Goal: Task Accomplishment & Management: Manage account settings

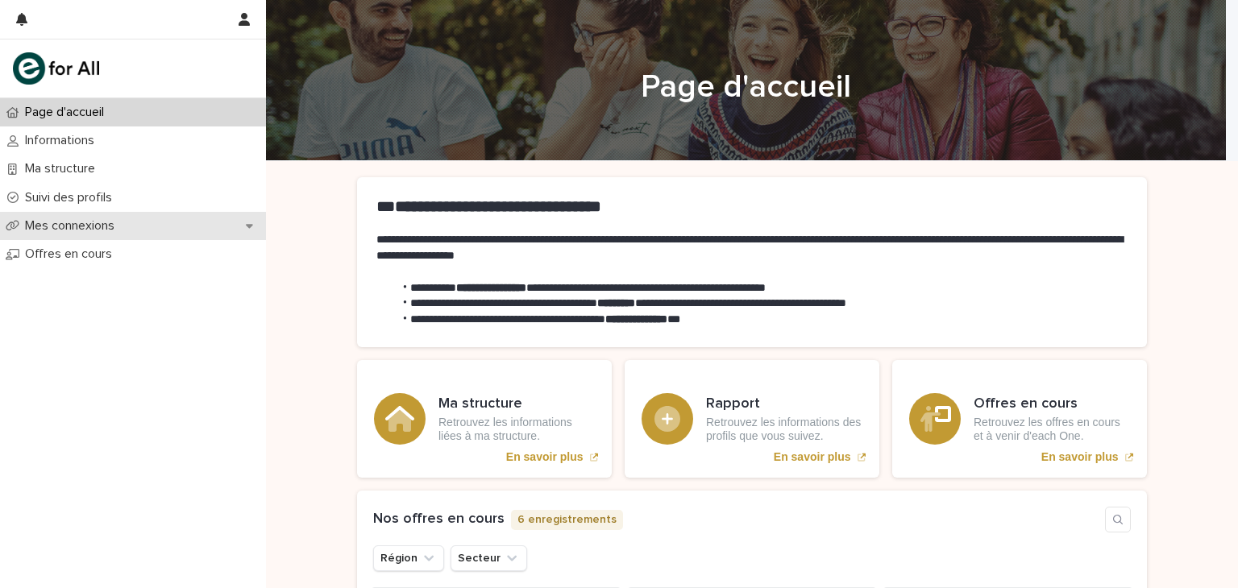
scroll to position [42, 0]
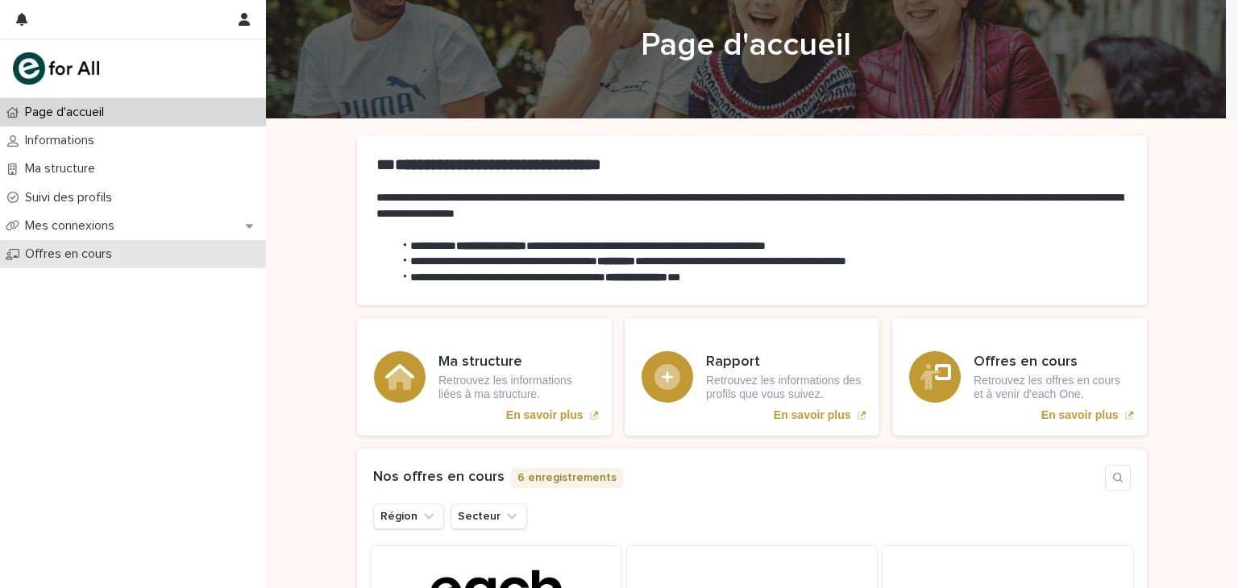
click at [69, 253] on font "Offres en cours" at bounding box center [68, 253] width 87 height 13
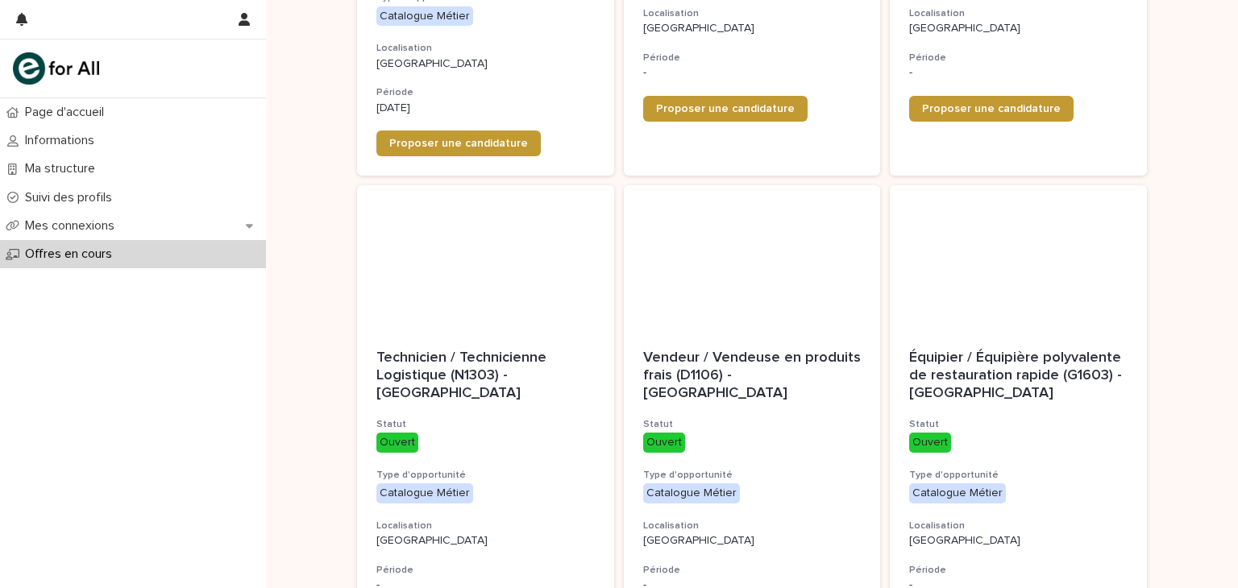
scroll to position [687, 0]
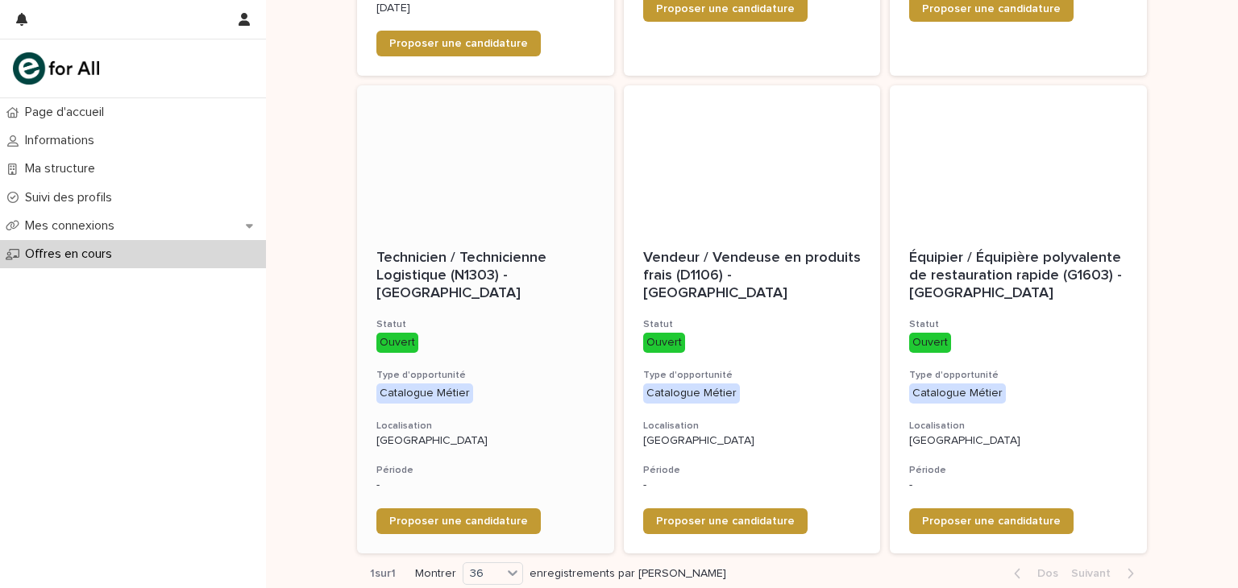
click at [506, 265] on font "Technicien / Technicienne Logistique (N1303) - [GEOGRAPHIC_DATA]" at bounding box center [463, 275] width 174 height 49
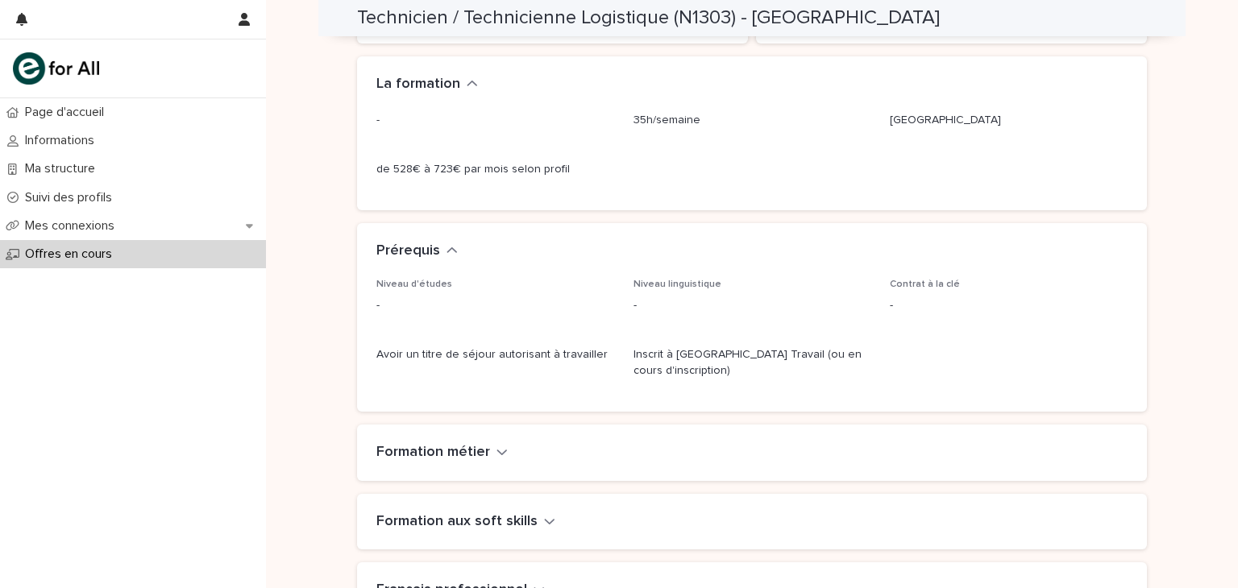
scroll to position [569, 0]
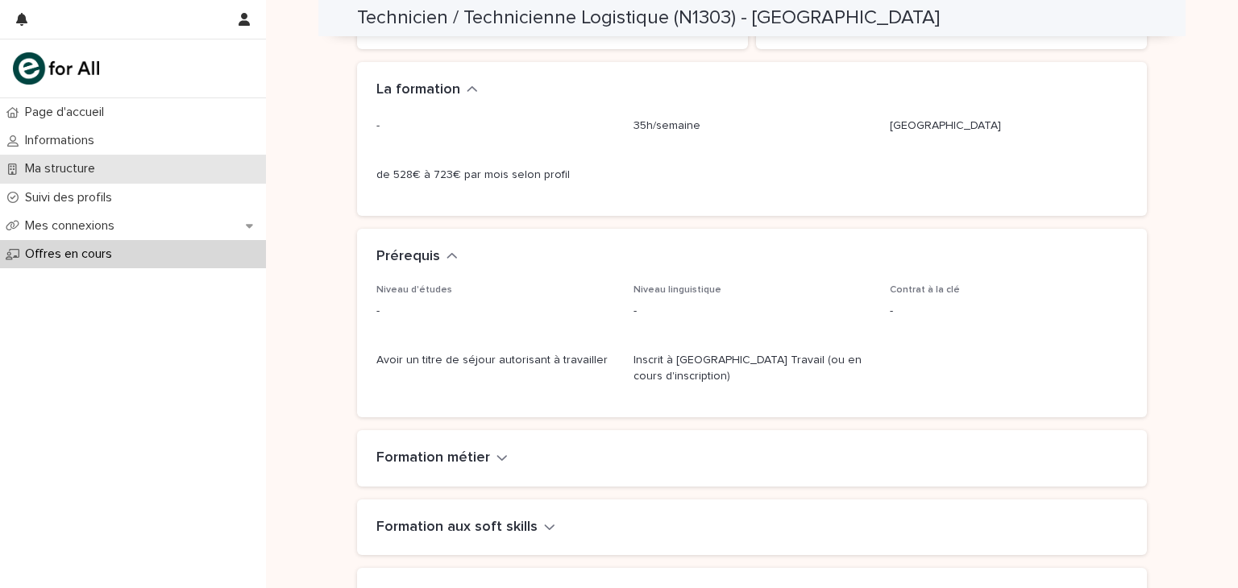
click at [52, 168] on font "Ma structure" at bounding box center [60, 168] width 70 height 13
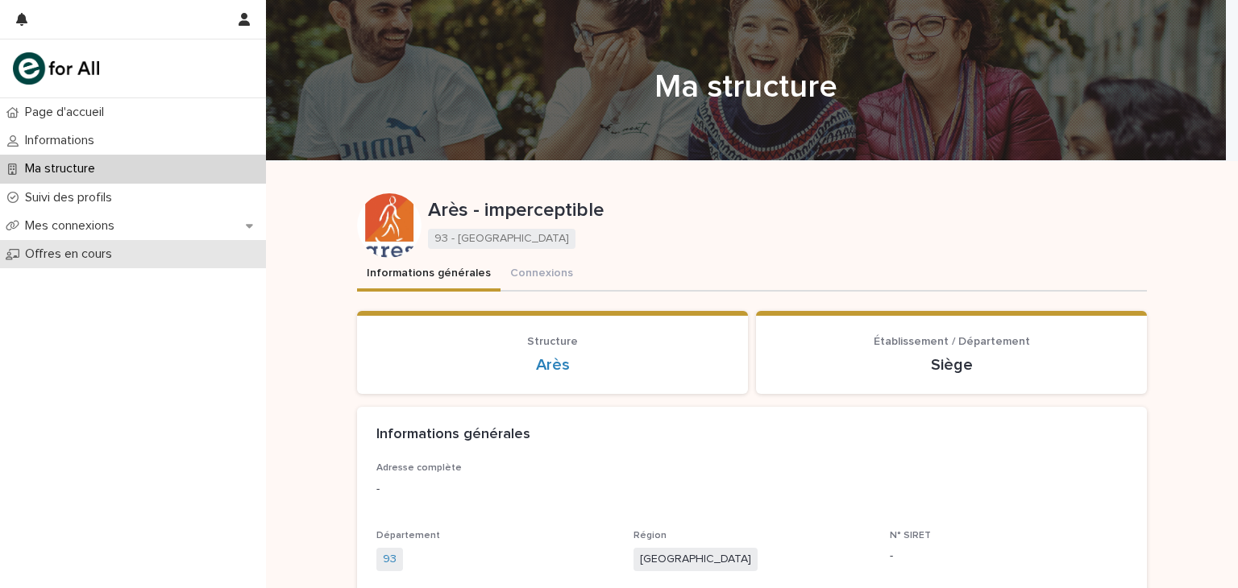
click at [48, 246] on div "Offres en cours" at bounding box center [133, 254] width 266 height 28
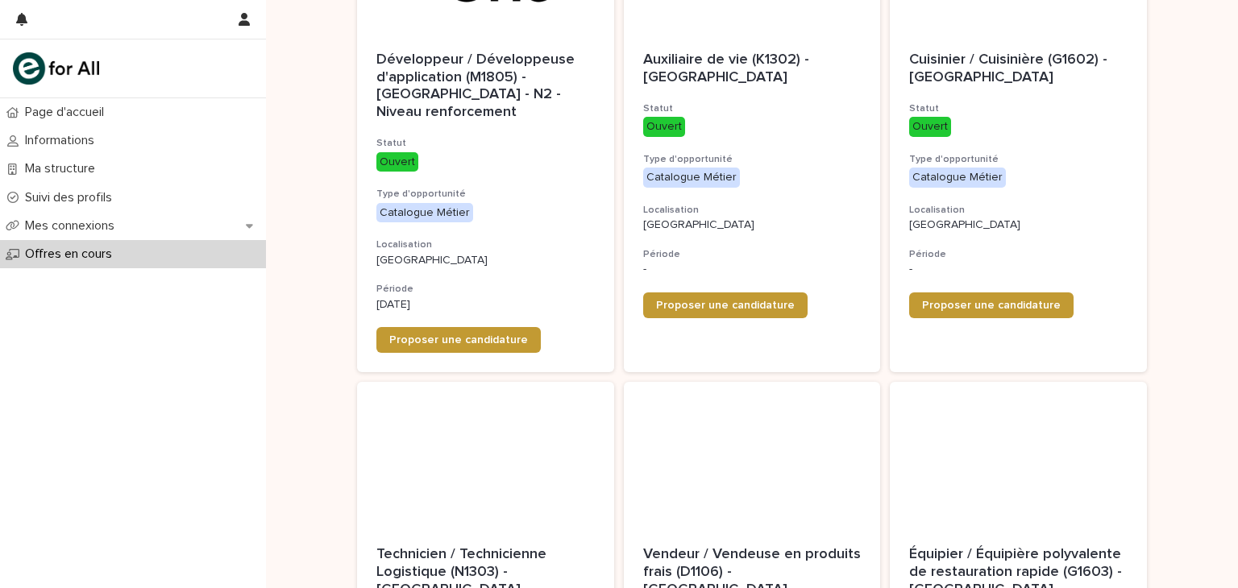
scroll to position [375, 0]
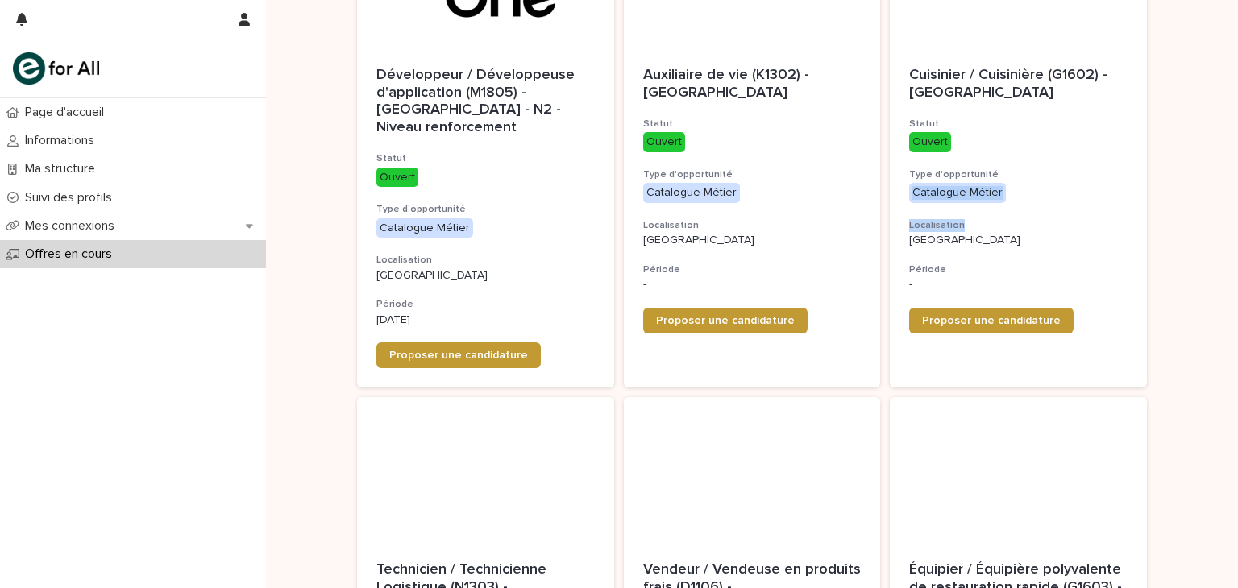
drag, startPoint x: 1187, startPoint y: 212, endPoint x: 1166, endPoint y: 172, distance: 45.4
click at [1166, 172] on div "Chargement... Économie… Chargement... Économie… Opportunités pour chacun Type d…" at bounding box center [752, 386] width 972 height 1200
click at [419, 101] on p "Développeur / Développeuse d'application (M1805) - [GEOGRAPHIC_DATA] - N2 - Niv…" at bounding box center [485, 101] width 218 height 69
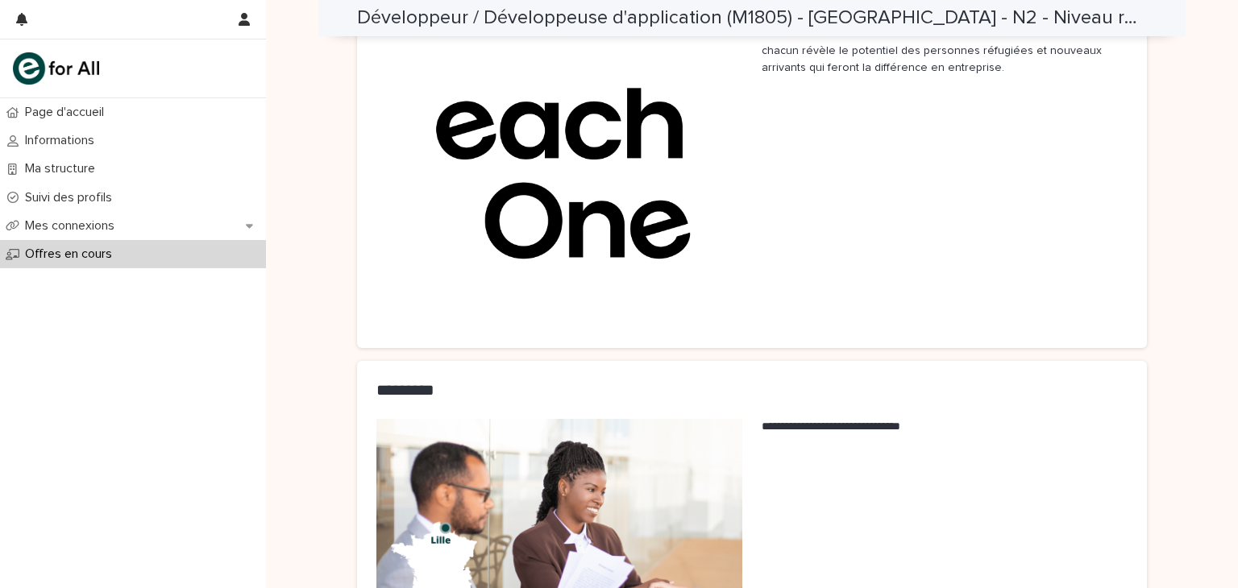
scroll to position [1530, 0]
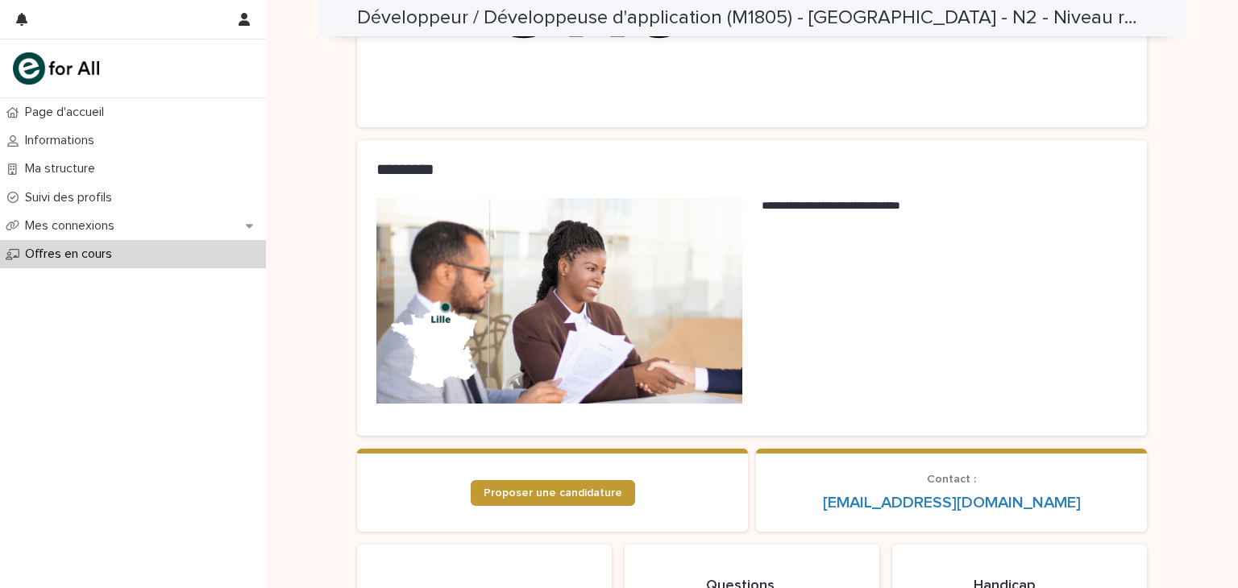
click at [29, 249] on font "Offres en cours" at bounding box center [68, 253] width 87 height 13
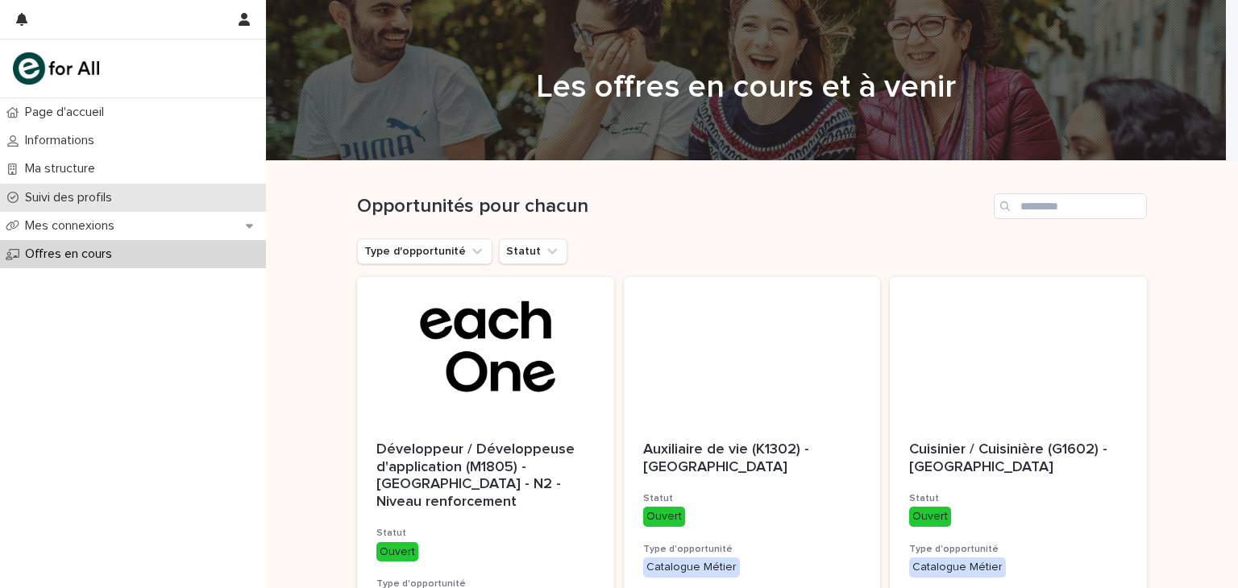
click at [31, 204] on font "Suivi des profils" at bounding box center [68, 197] width 87 height 13
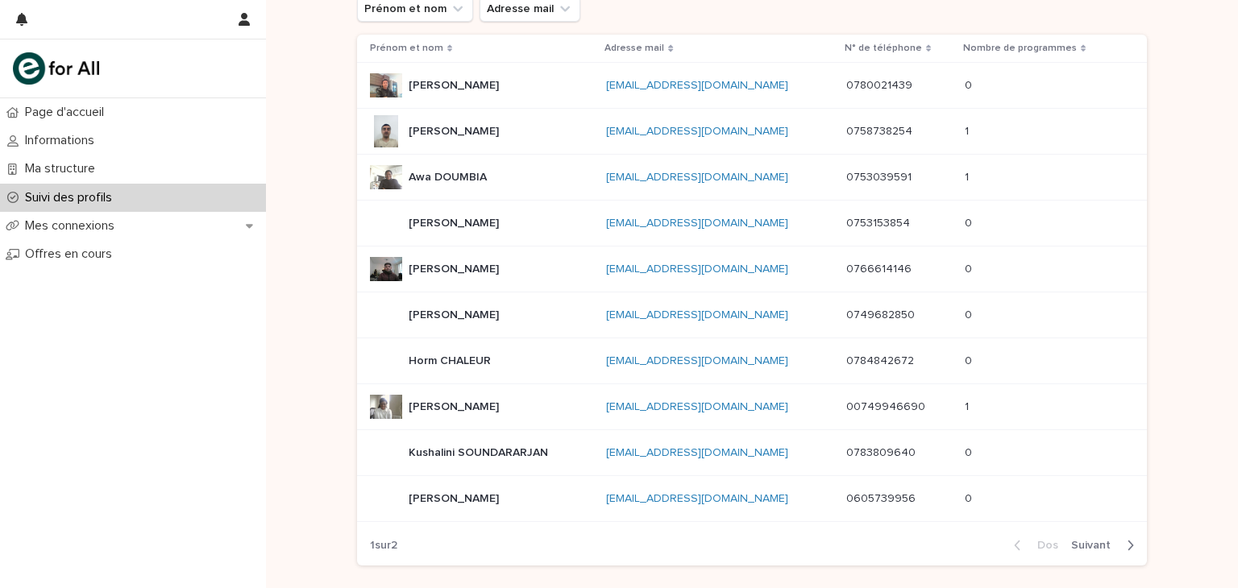
scroll to position [248, 0]
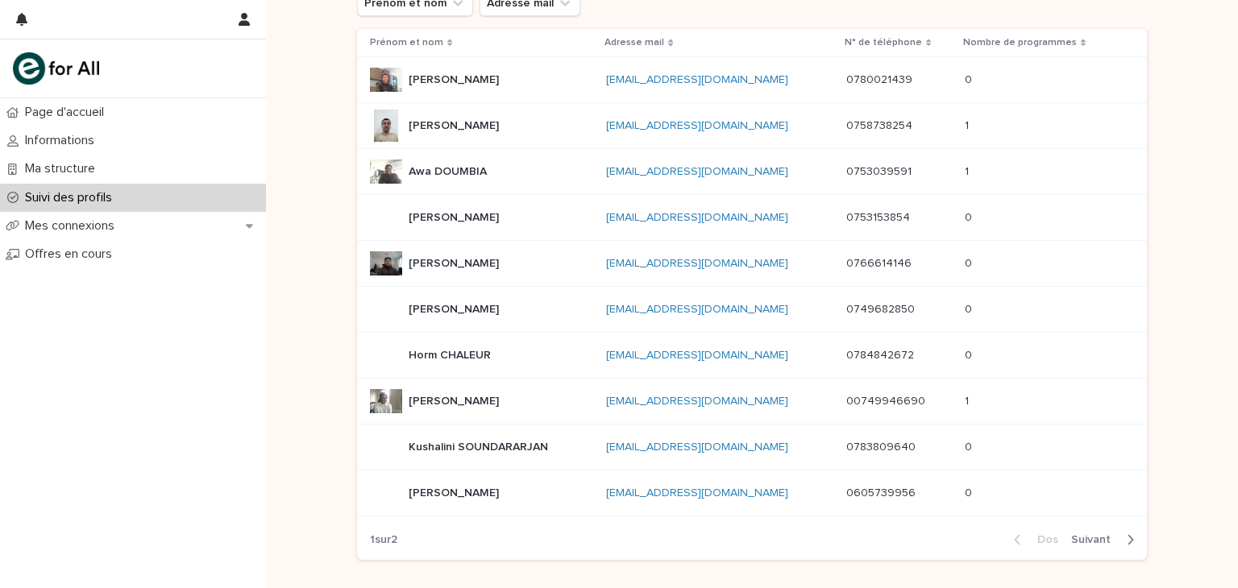
click at [1079, 527] on div "Dos Suivant" at bounding box center [1074, 540] width 146 height 40
click at [1084, 536] on font "Suivant" at bounding box center [1090, 539] width 39 height 11
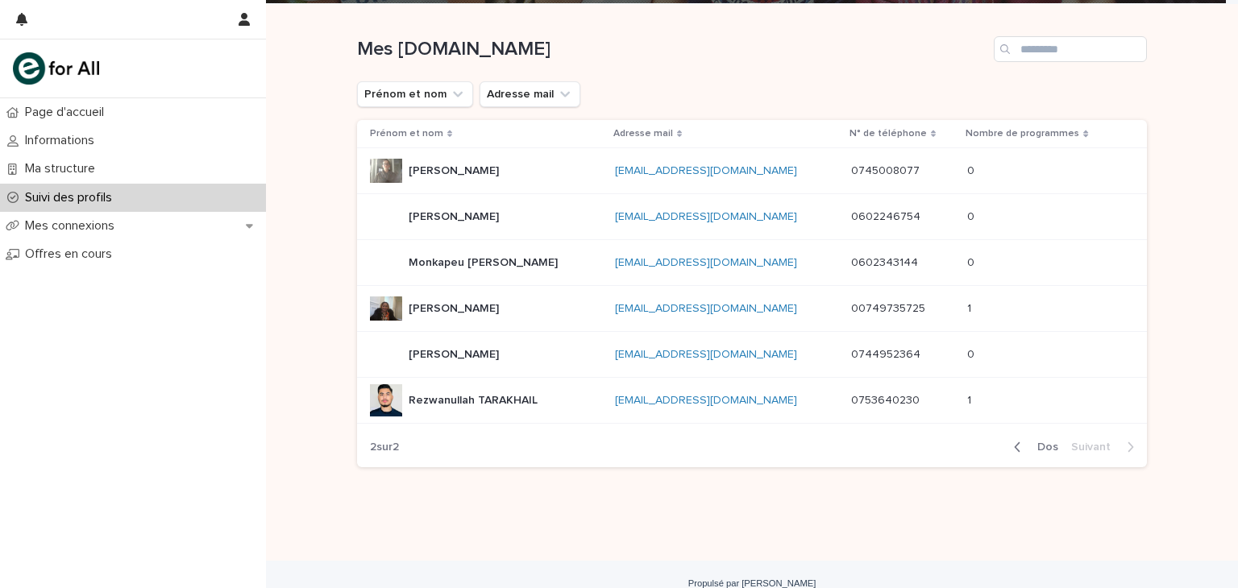
click at [600, 409] on div "Rezwanullah [PERSON_NAME]" at bounding box center [486, 400] width 232 height 32
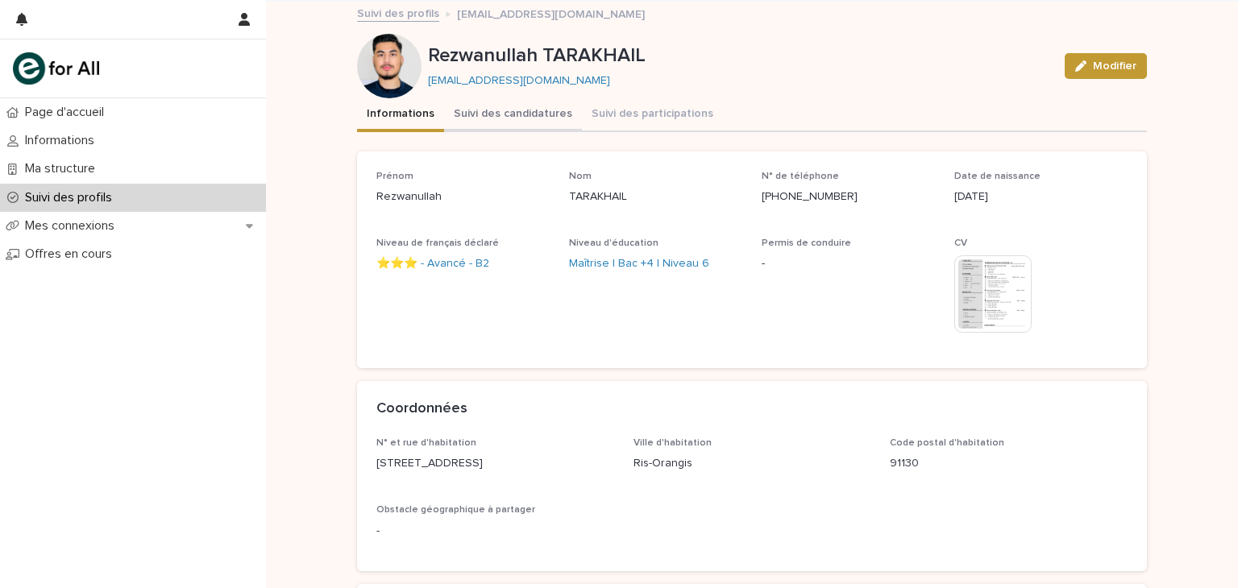
click at [504, 125] on button "Suivi des candidatures" at bounding box center [513, 115] width 138 height 34
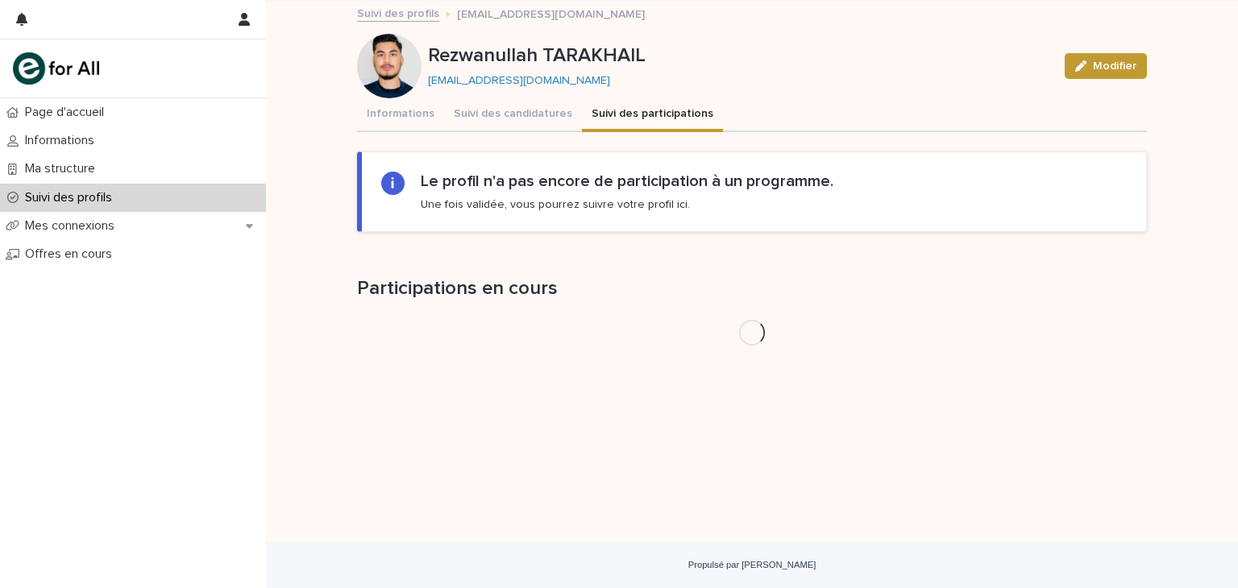
click at [621, 119] on button "Suivi des participations" at bounding box center [652, 115] width 141 height 34
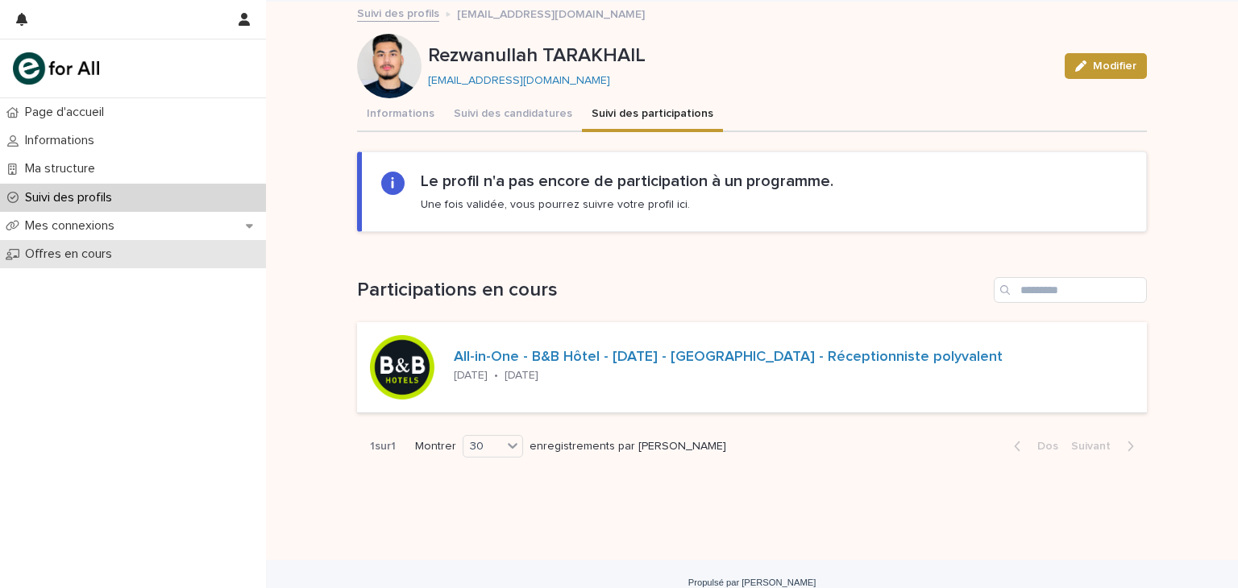
click at [64, 259] on font "Offres en cours" at bounding box center [68, 253] width 87 height 13
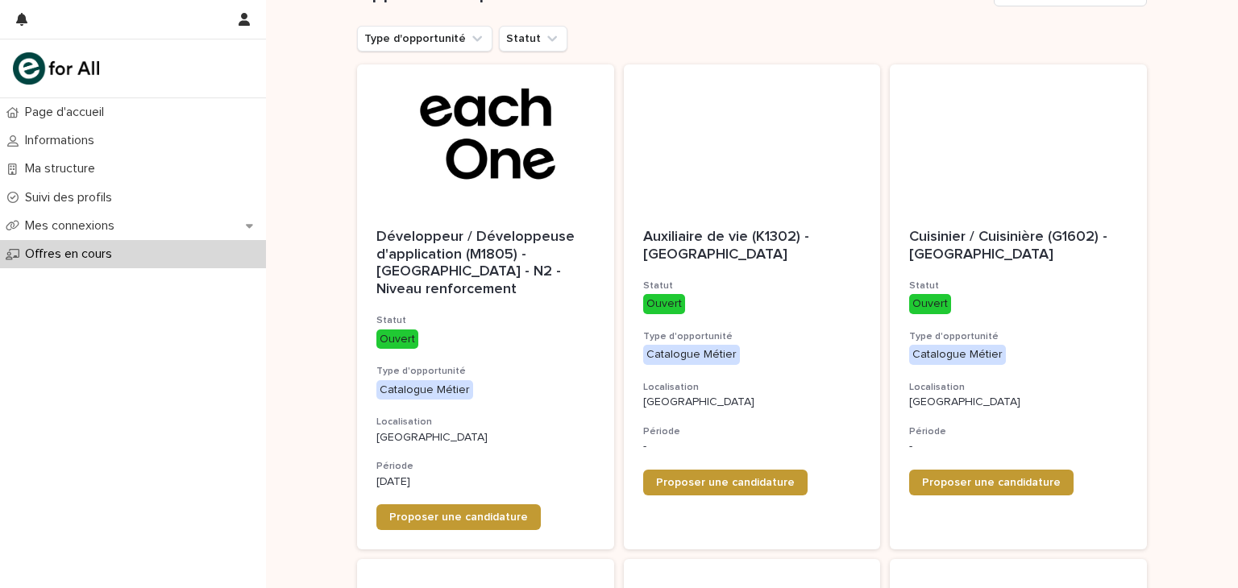
scroll to position [229, 0]
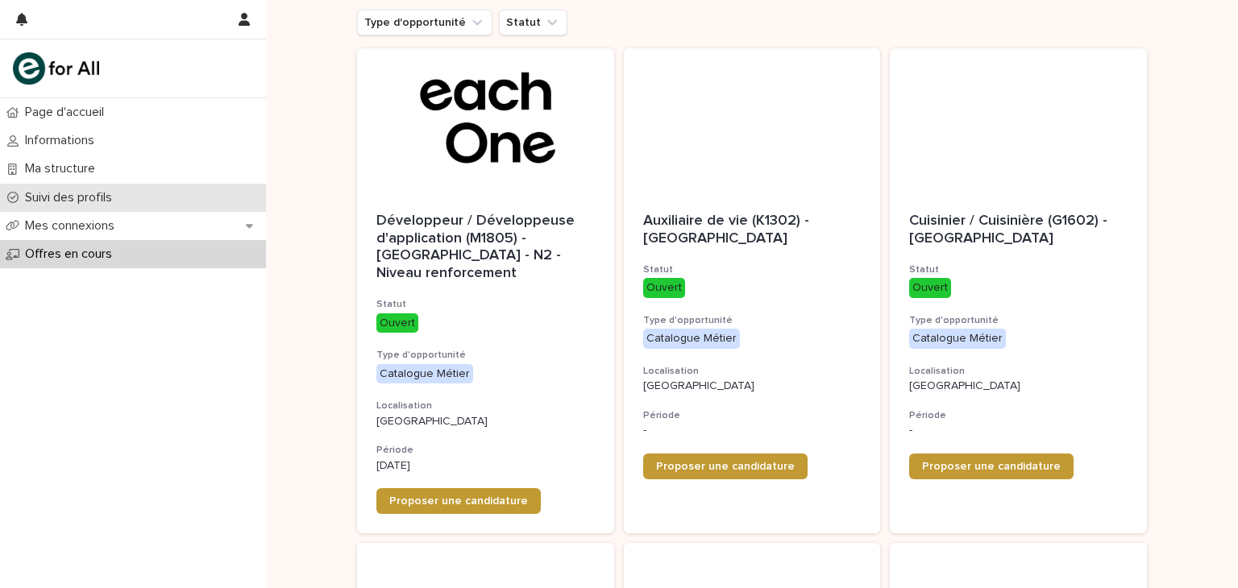
click at [85, 197] on font "Suivi des profils" at bounding box center [68, 197] width 87 height 13
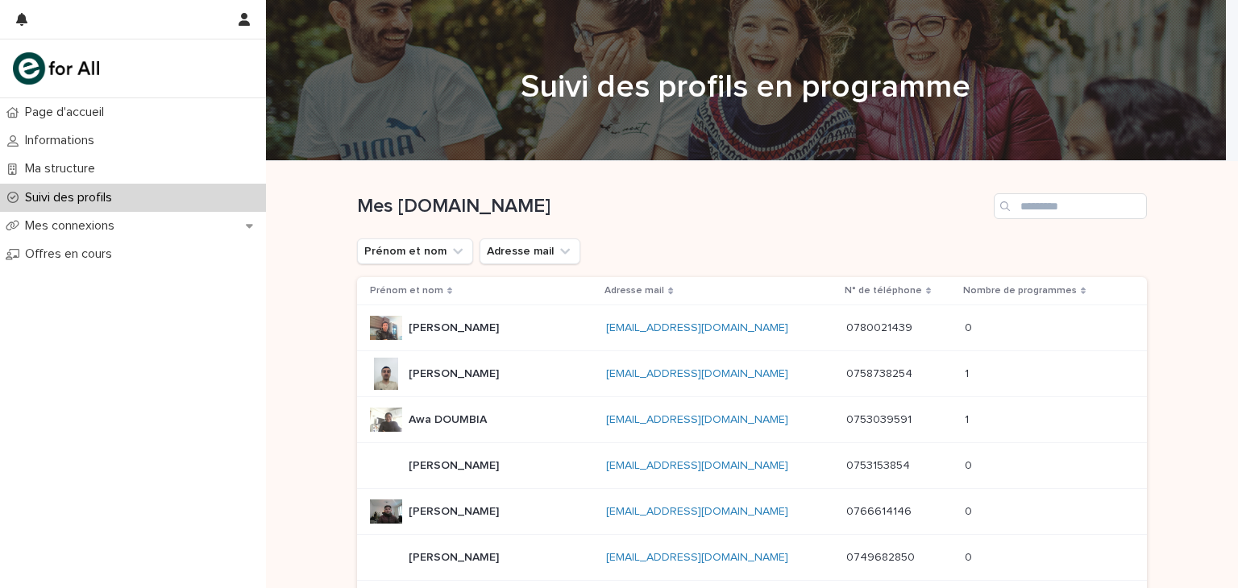
click at [683, 381] on div "[EMAIL_ADDRESS][DOMAIN_NAME] [EMAIL_ADDRESS][DOMAIN_NAME]" at bounding box center [719, 374] width 227 height 27
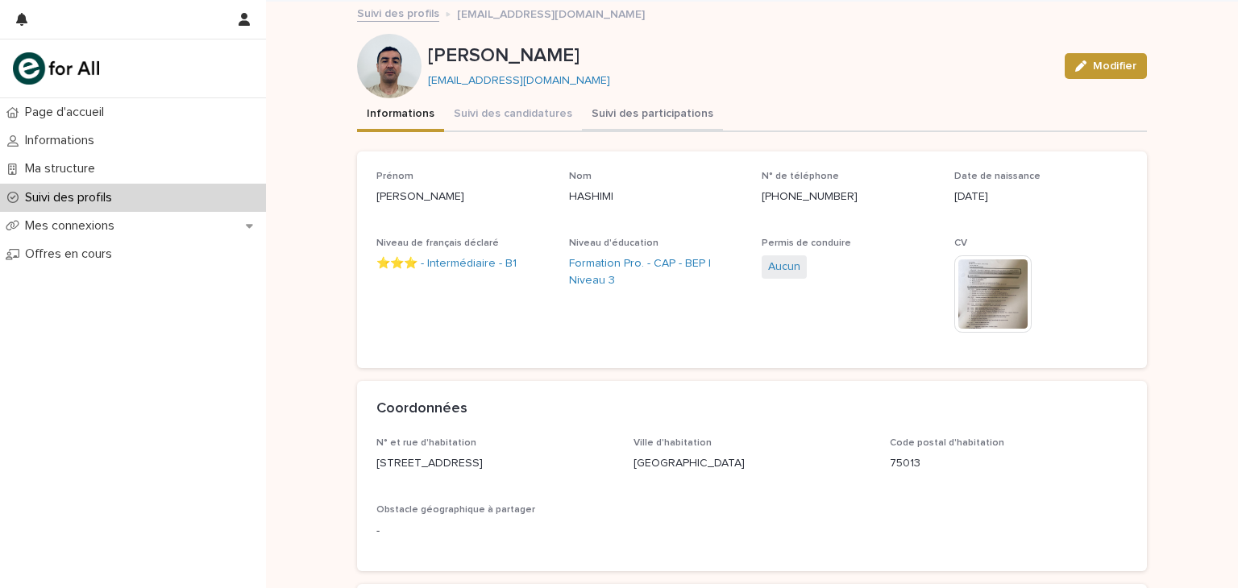
click at [643, 108] on font "Suivi des participations" at bounding box center [653, 113] width 122 height 11
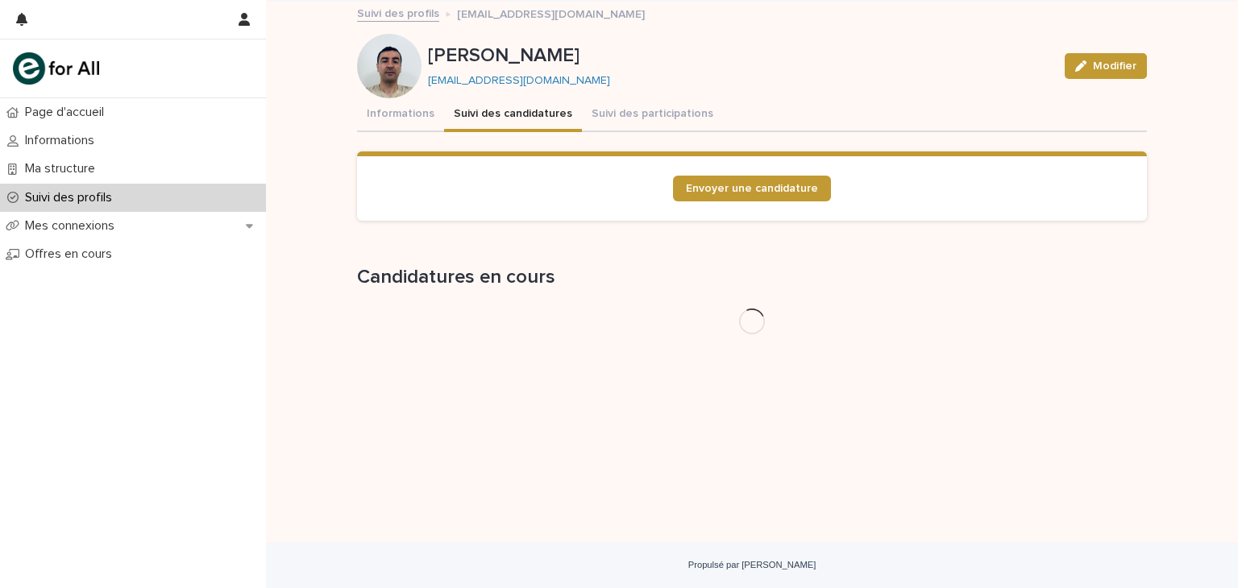
click at [508, 108] on font "Suivi des candidatures" at bounding box center [513, 113] width 118 height 11
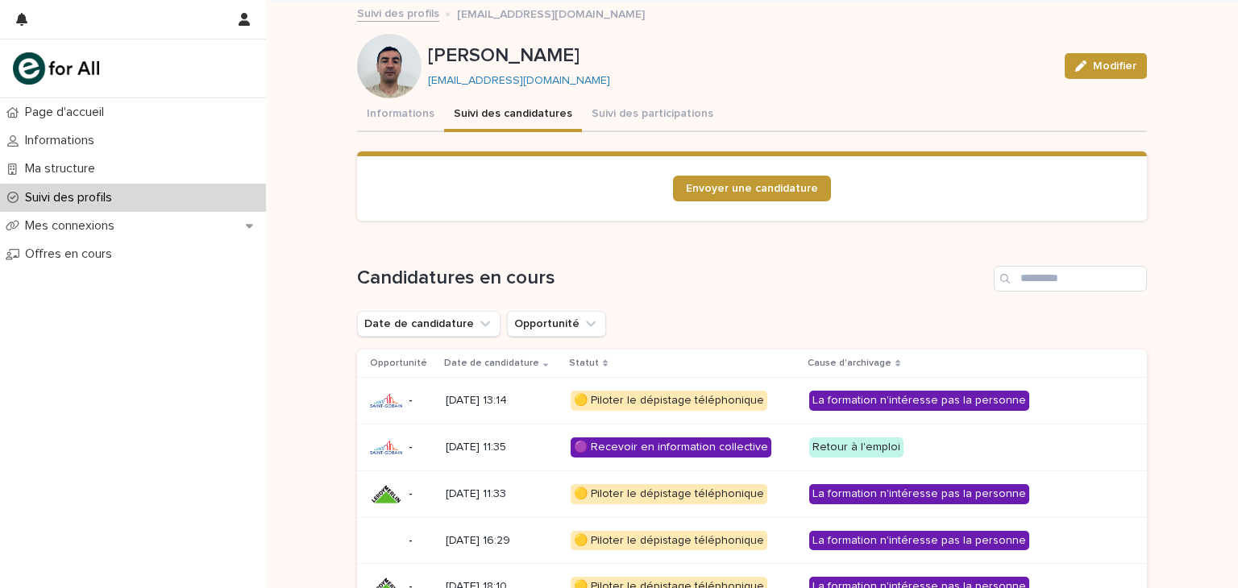
click at [381, 79] on div at bounding box center [389, 66] width 64 height 64
click at [383, 110] on font "Informations" at bounding box center [401, 113] width 68 height 11
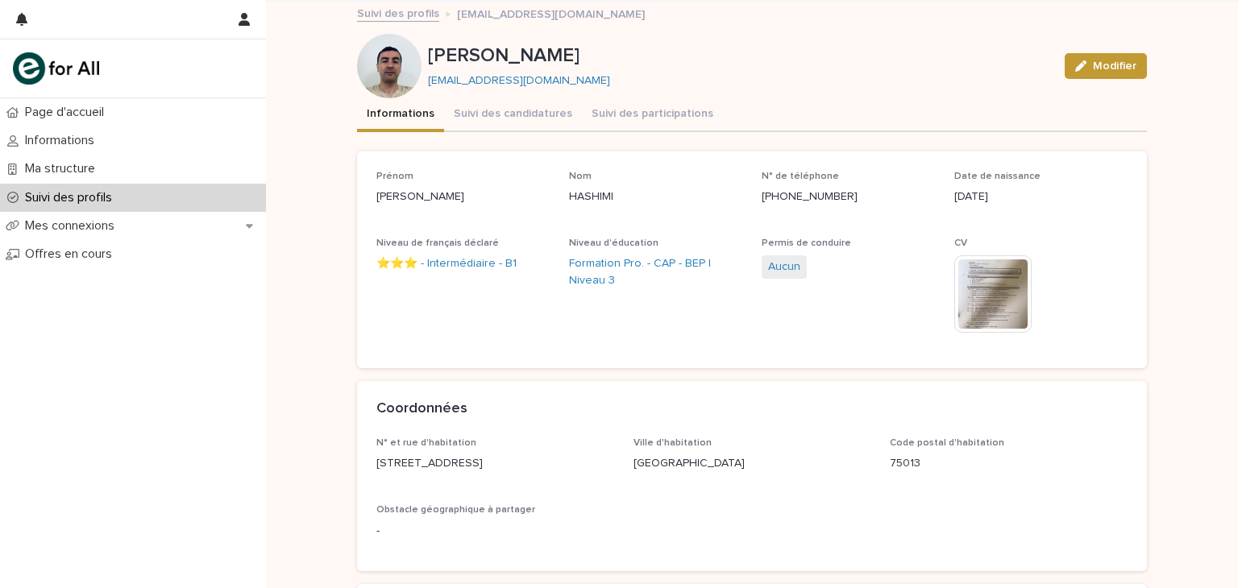
click at [43, 188] on div "Suivi des profils" at bounding box center [133, 198] width 266 height 28
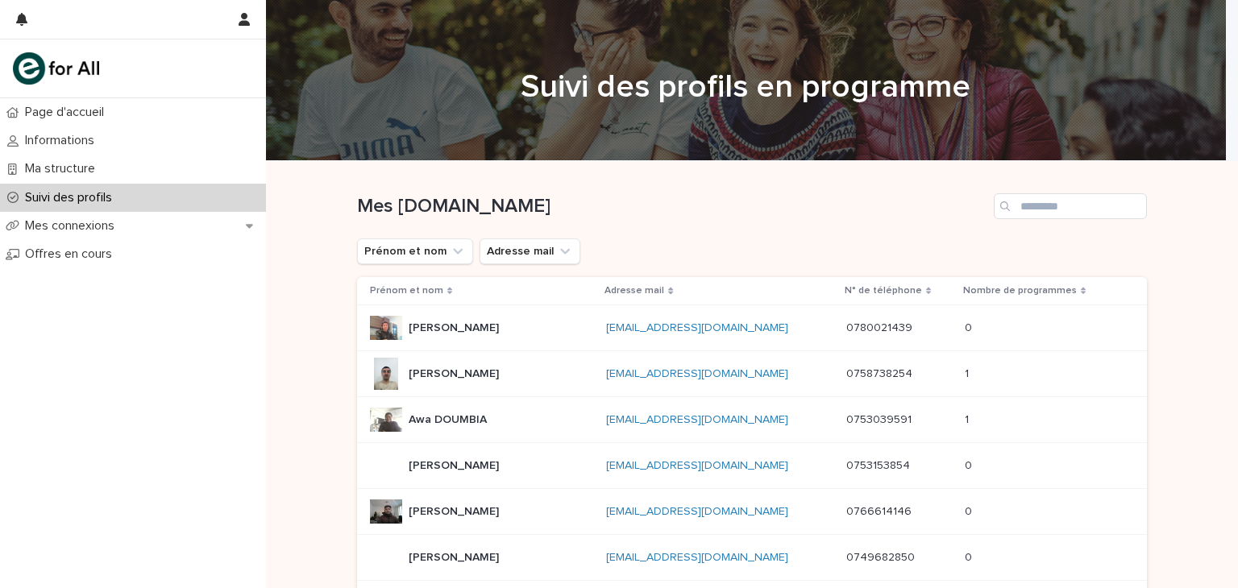
click at [895, 414] on font "0753039591" at bounding box center [878, 419] width 65 height 11
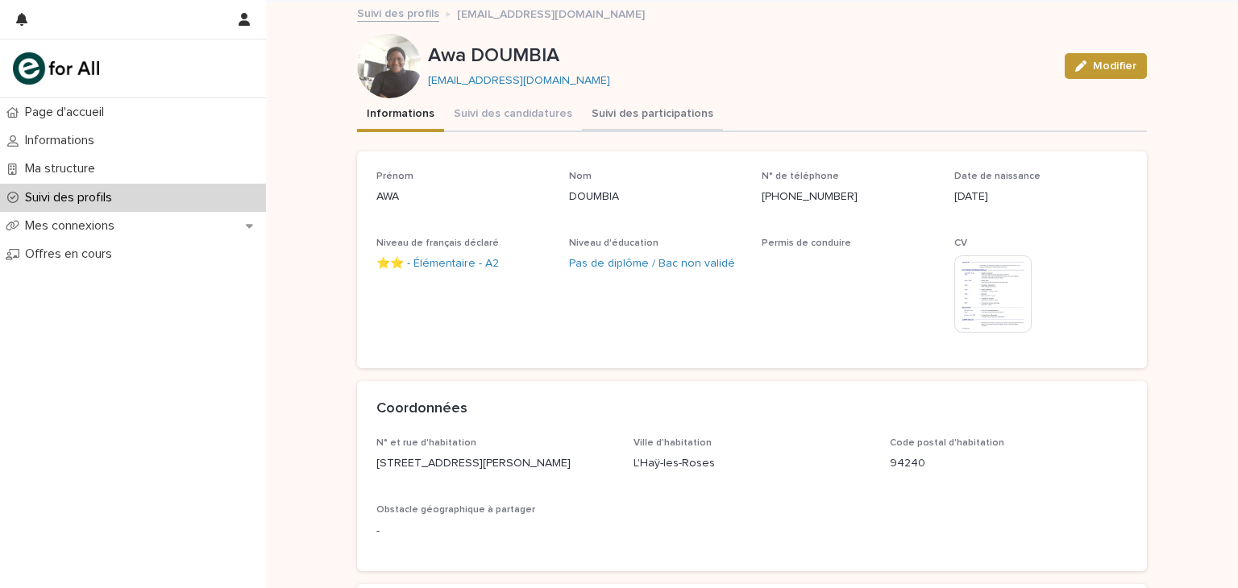
click at [650, 117] on font "Suivi des participations" at bounding box center [653, 113] width 122 height 11
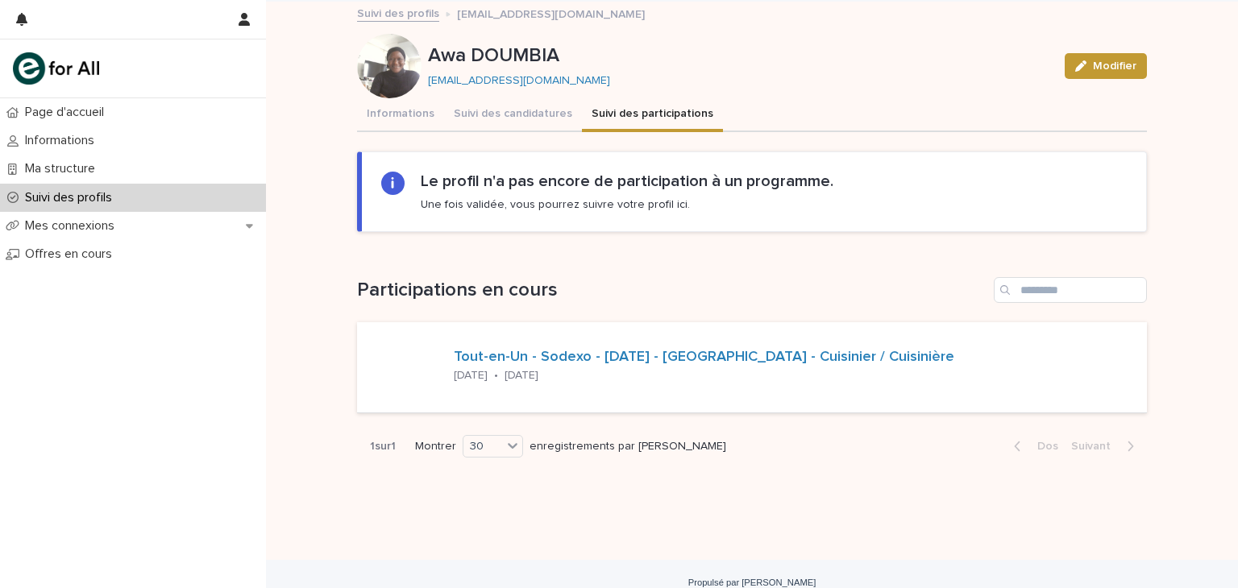
click at [58, 201] on font "Suivi des profils" at bounding box center [68, 197] width 87 height 13
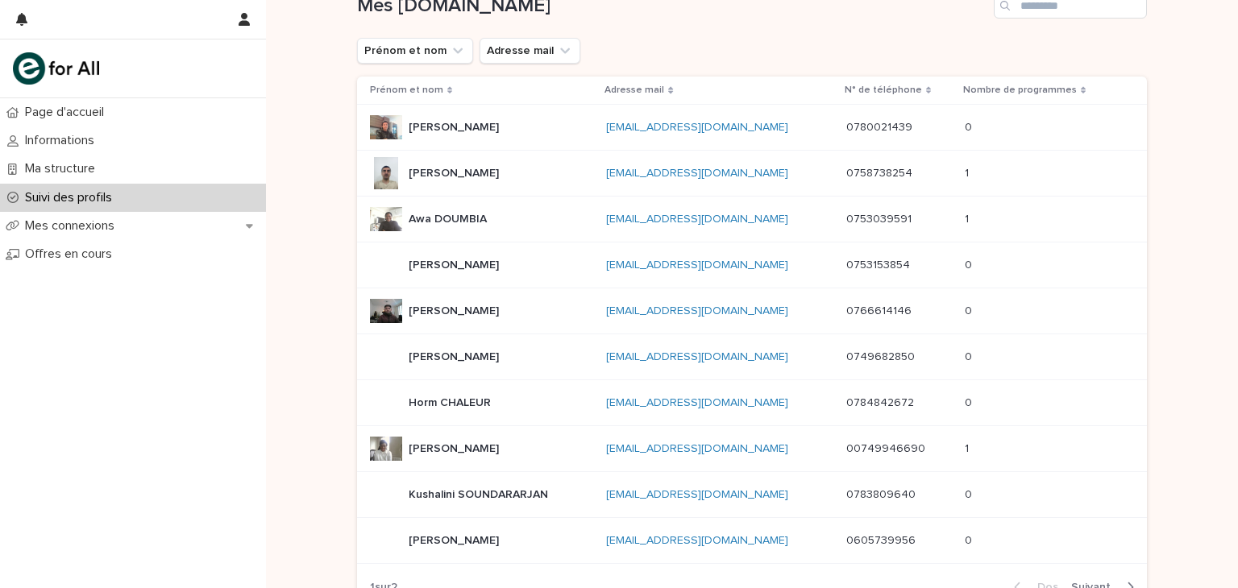
scroll to position [284, 0]
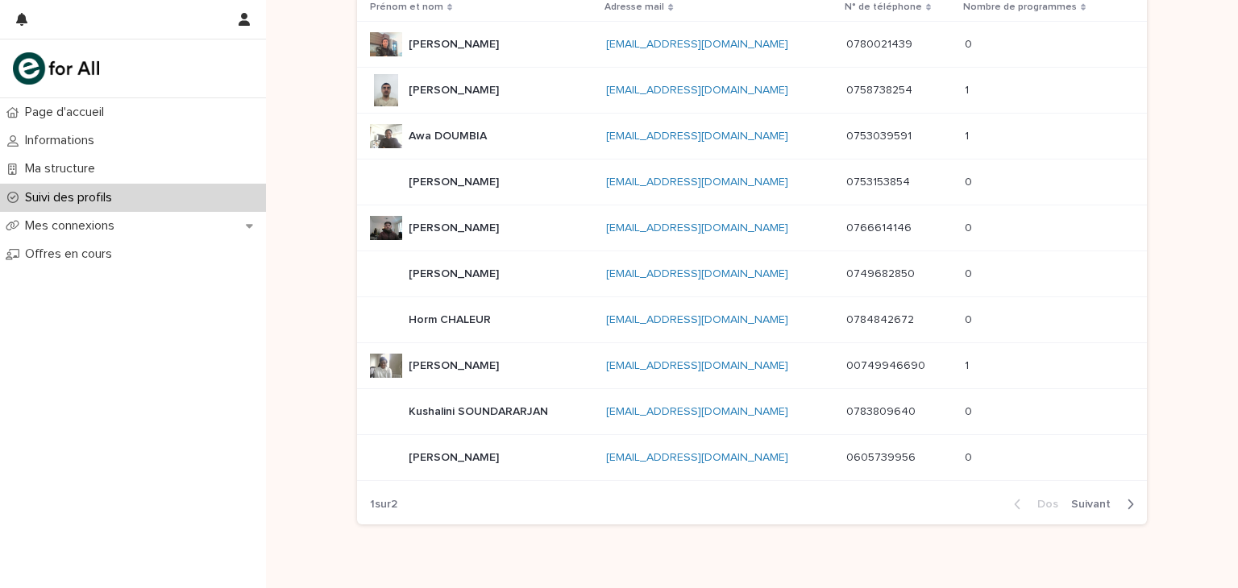
click at [477, 362] on p "[PERSON_NAME]" at bounding box center [455, 364] width 93 height 17
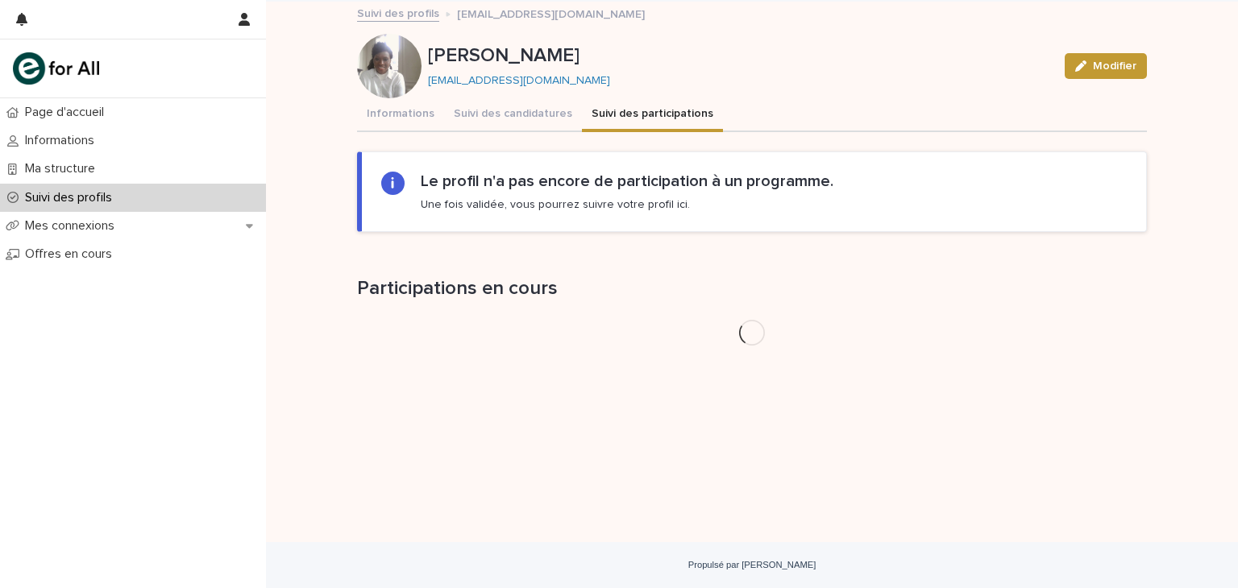
click at [610, 102] on button "Suivi des participations" at bounding box center [652, 115] width 141 height 34
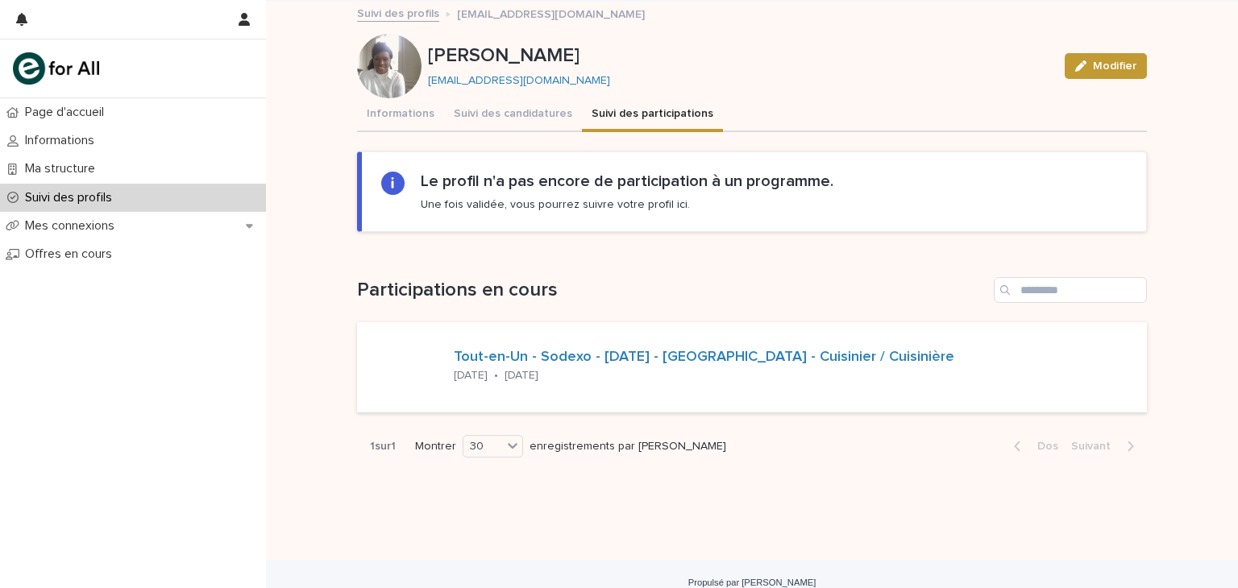
click at [62, 200] on font "Suivi des profils" at bounding box center [68, 197] width 87 height 13
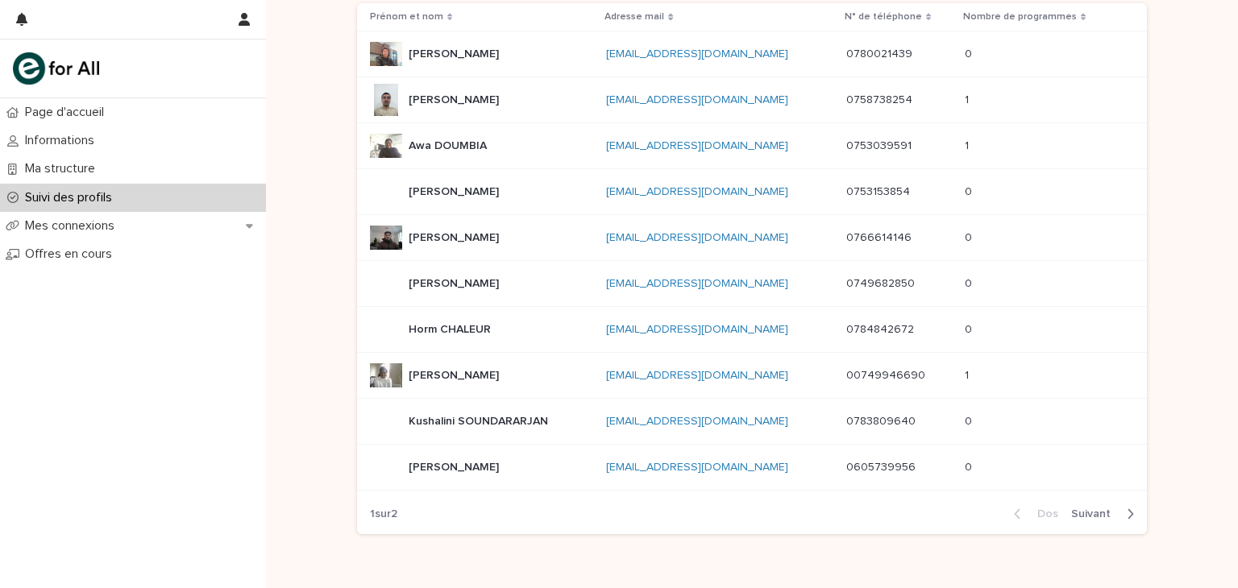
scroll to position [279, 0]
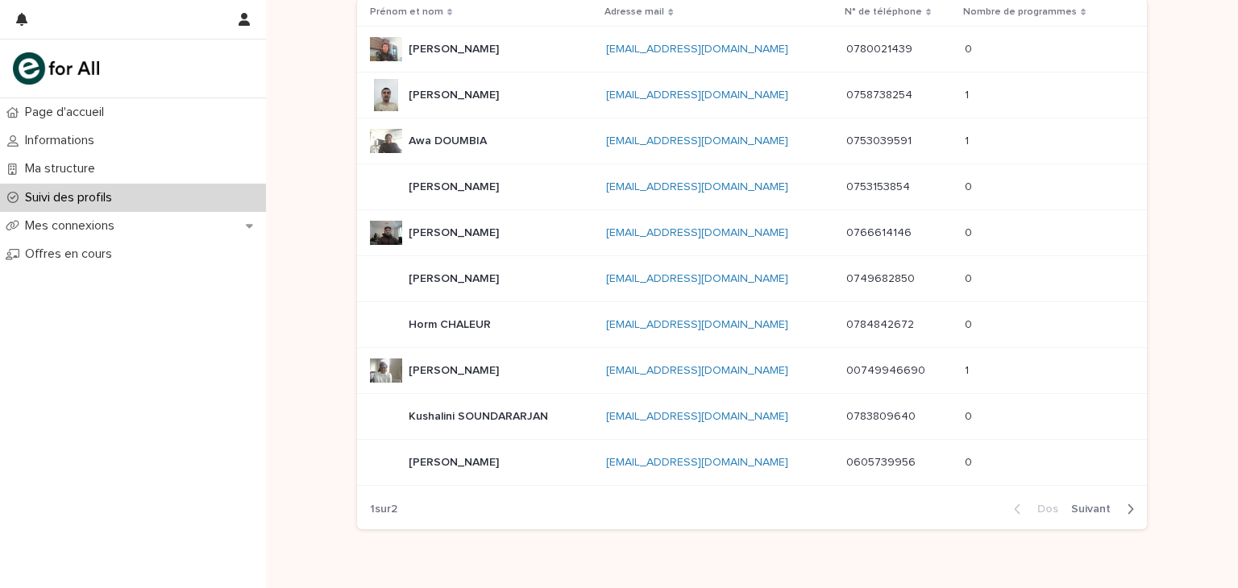
click at [453, 270] on p "[PERSON_NAME]" at bounding box center [455, 277] width 93 height 17
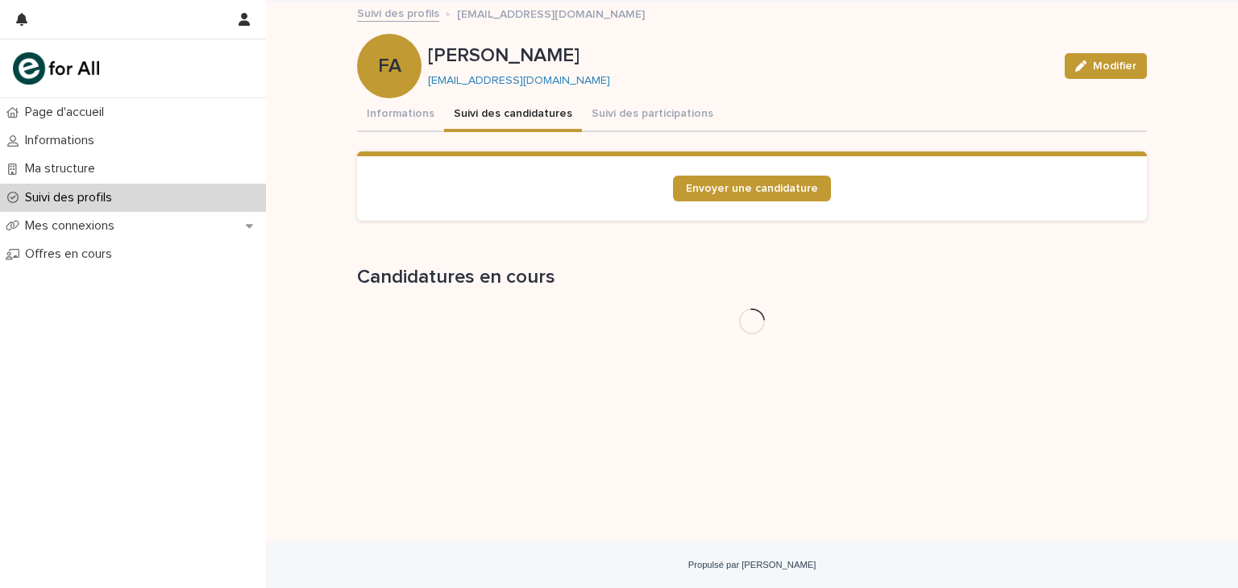
click at [500, 108] on font "Suivi des candidatures" at bounding box center [513, 113] width 118 height 11
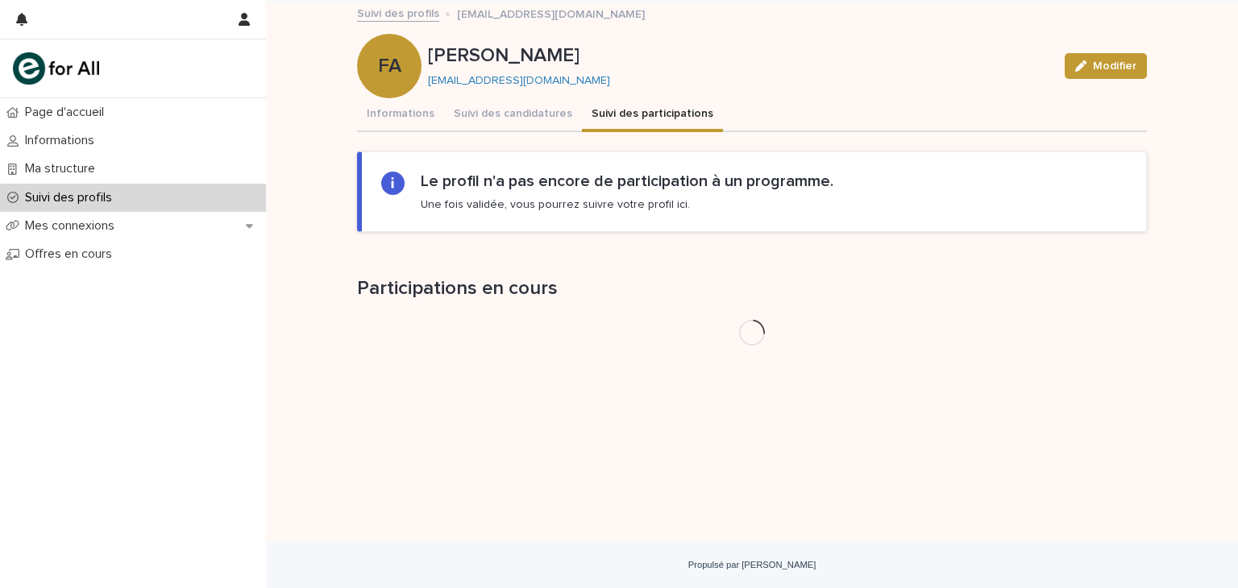
click at [629, 114] on font "Suivi des participations" at bounding box center [653, 113] width 122 height 11
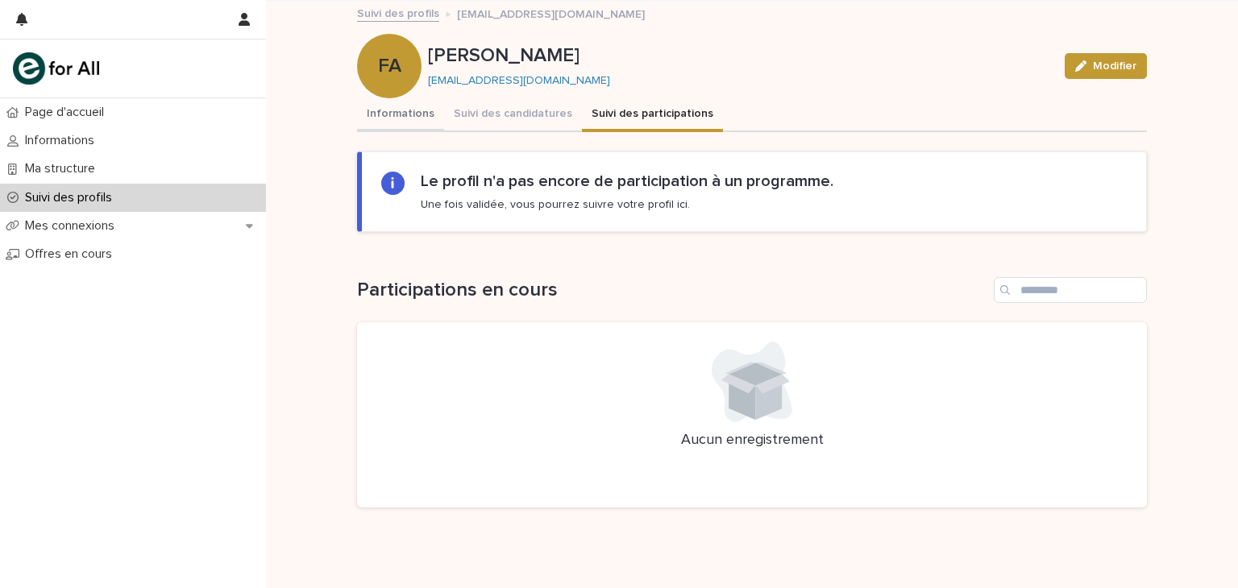
click at [376, 123] on button "Informations" at bounding box center [400, 115] width 87 height 34
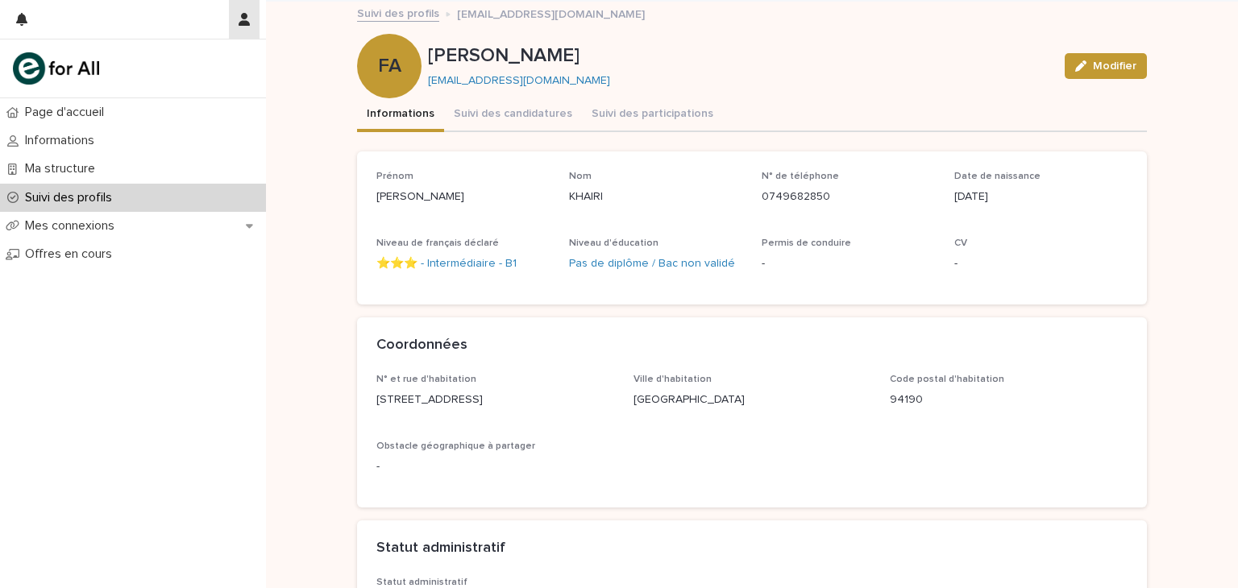
click at [242, 27] on button "button" at bounding box center [244, 19] width 31 height 39
click at [193, 62] on font "Se déconnecter" at bounding box center [189, 68] width 85 height 14
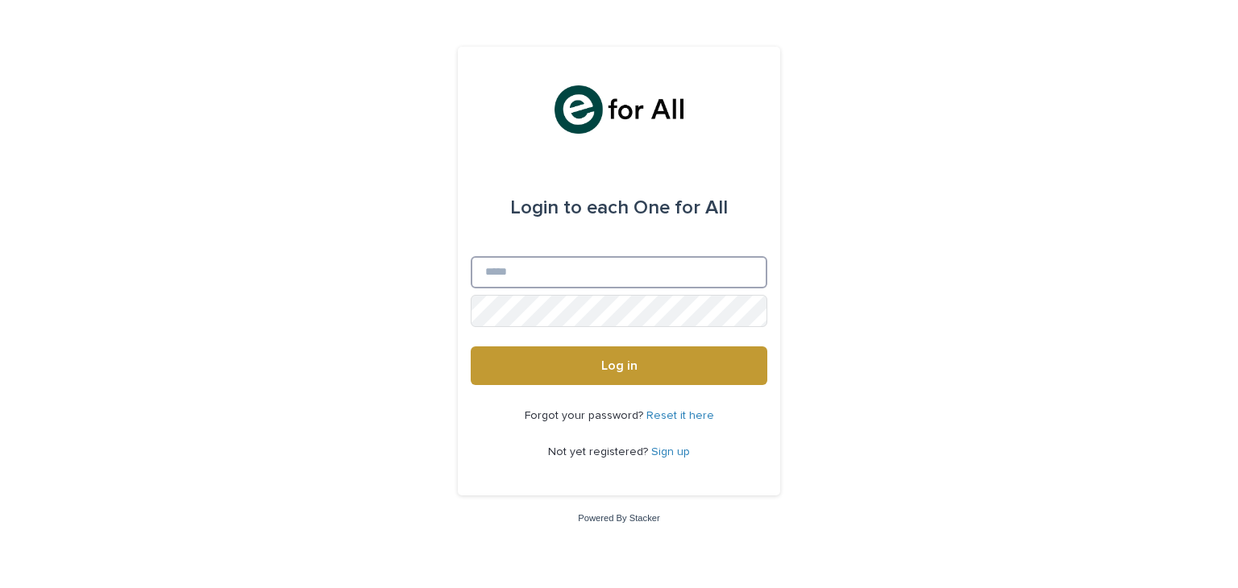
type input "**********"
